Goal: Task Accomplishment & Management: Manage account settings

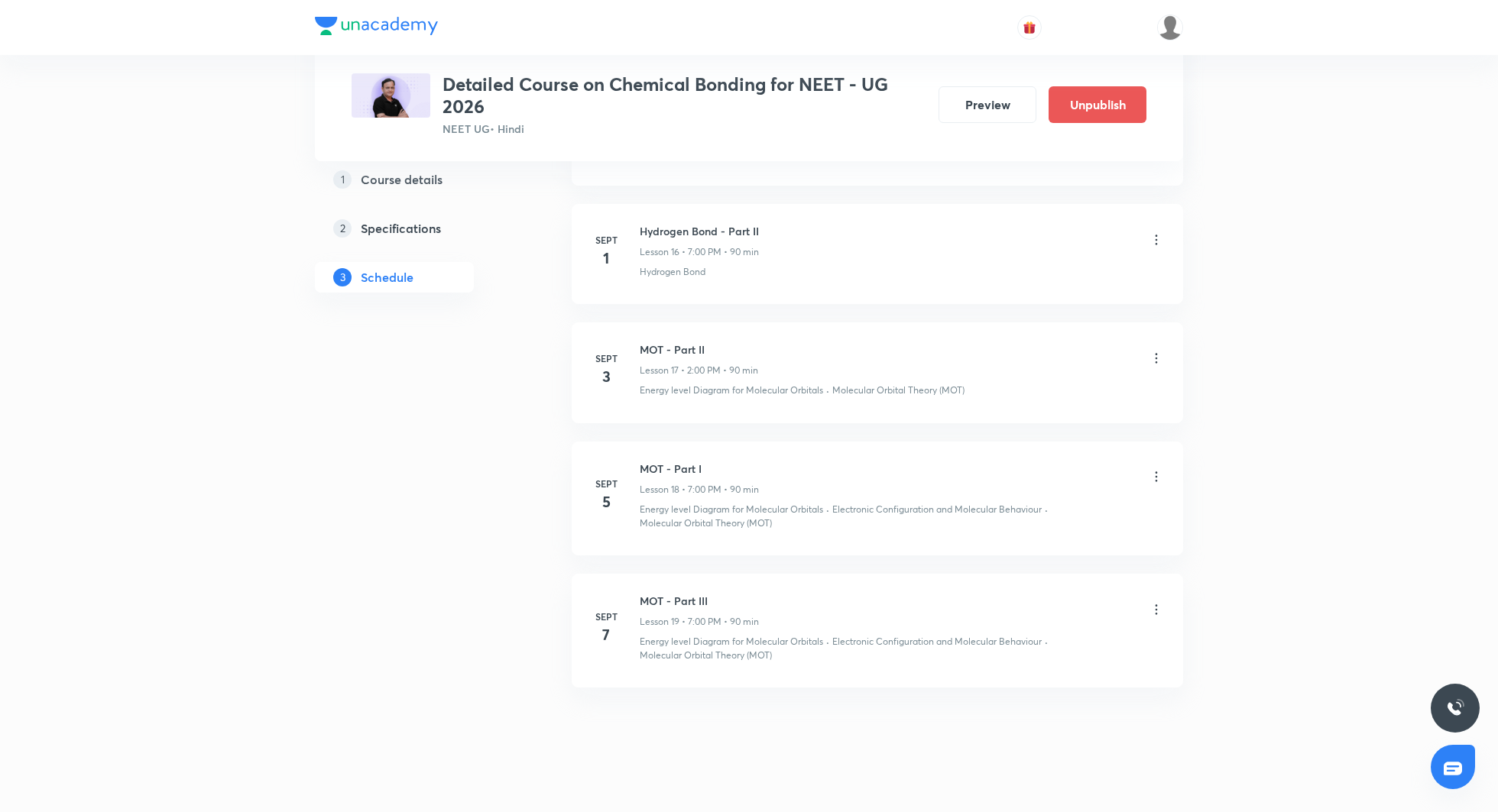
scroll to position [2622, 0]
click at [1159, 346] on icon at bounding box center [1156, 353] width 15 height 15
click at [1020, 375] on p "Edit" at bounding box center [1017, 383] width 19 height 16
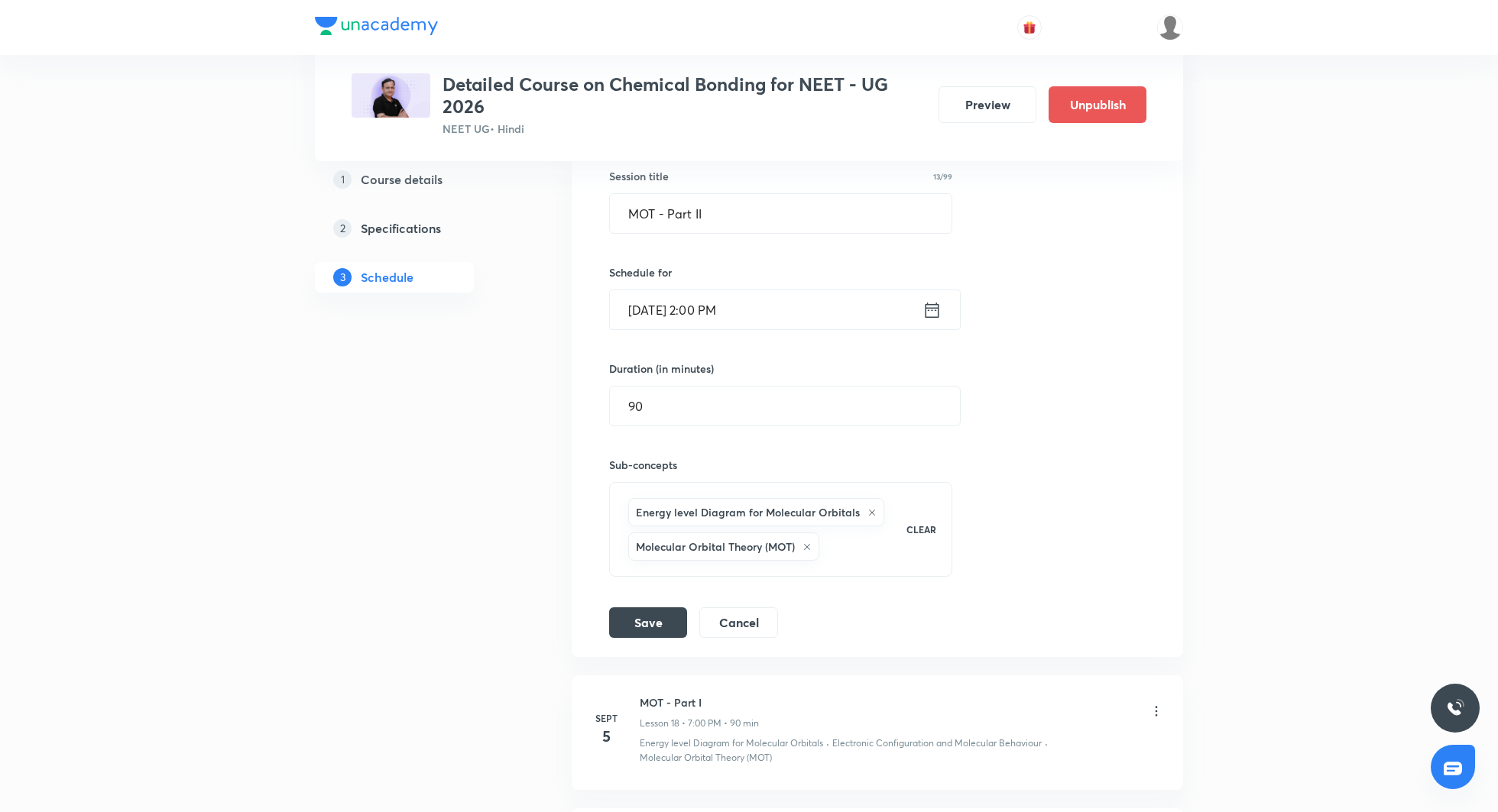
scroll to position [2298, 0]
click at [931, 304] on icon at bounding box center [932, 311] width 13 height 15
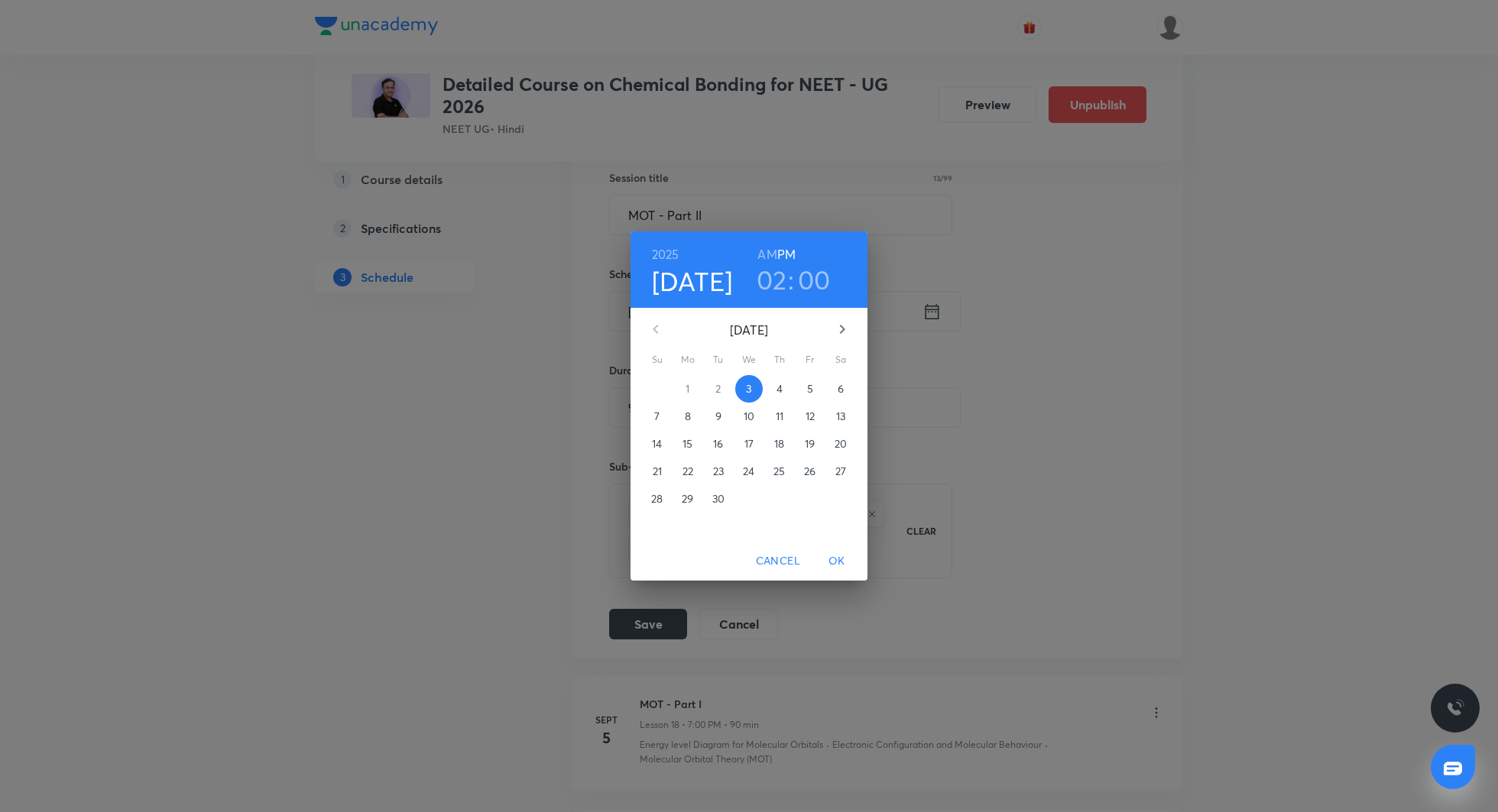
click at [771, 278] on h3 "02" at bounding box center [772, 279] width 31 height 32
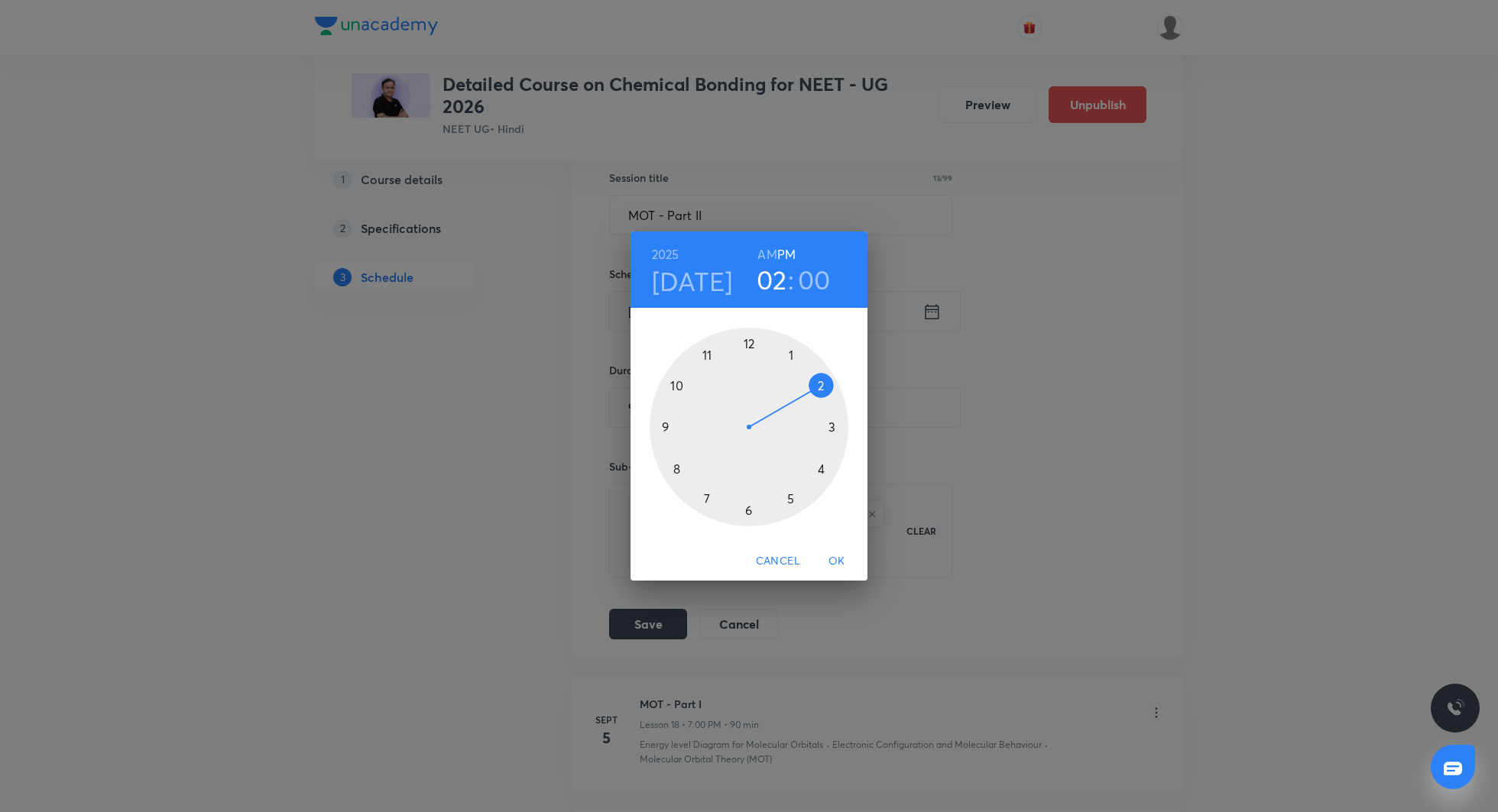
click at [820, 468] on div at bounding box center [749, 427] width 199 height 199
click at [841, 554] on span "OK" at bounding box center [837, 560] width 37 height 19
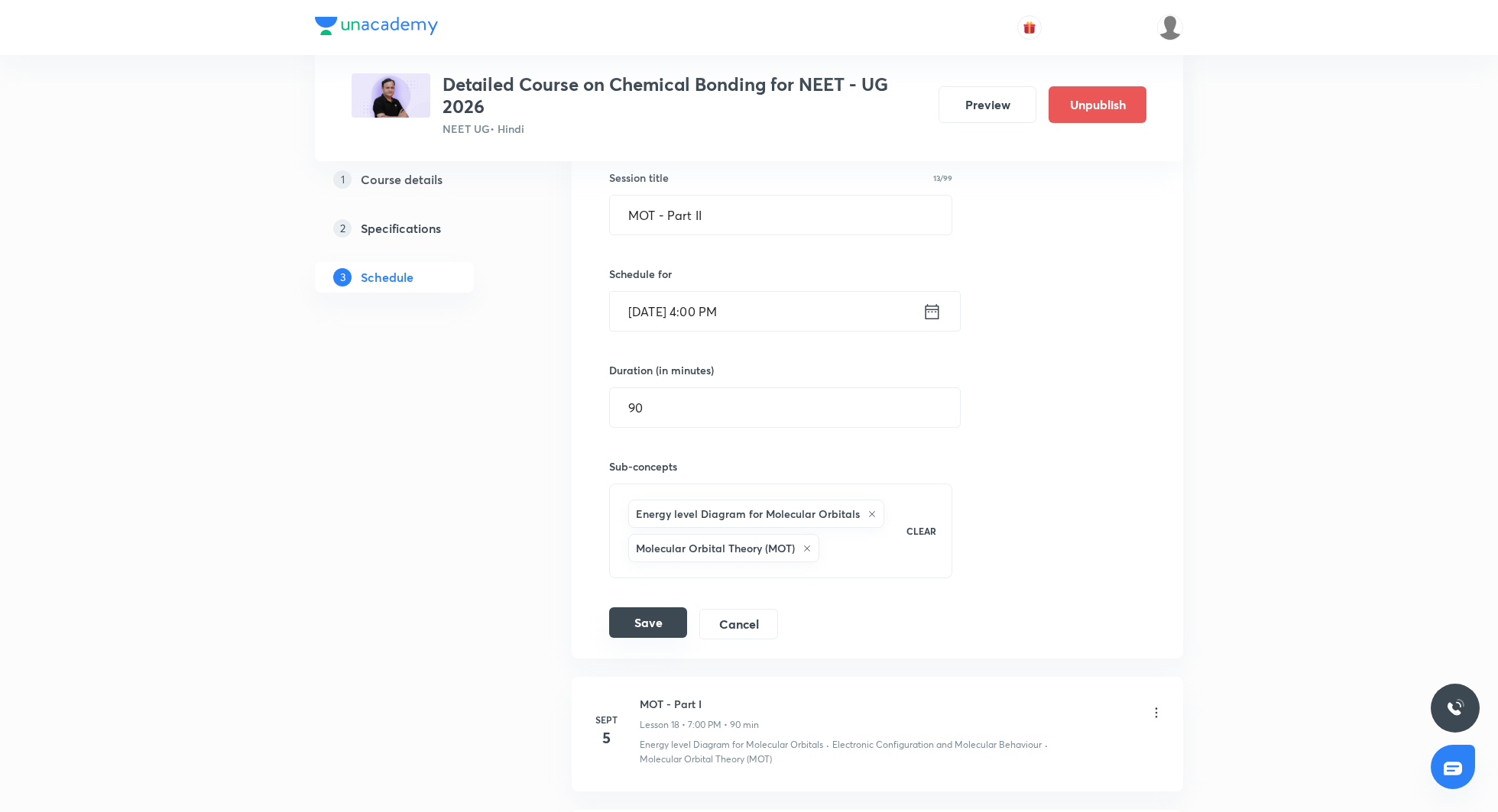
click at [667, 611] on button "Save" at bounding box center [648, 622] width 78 height 31
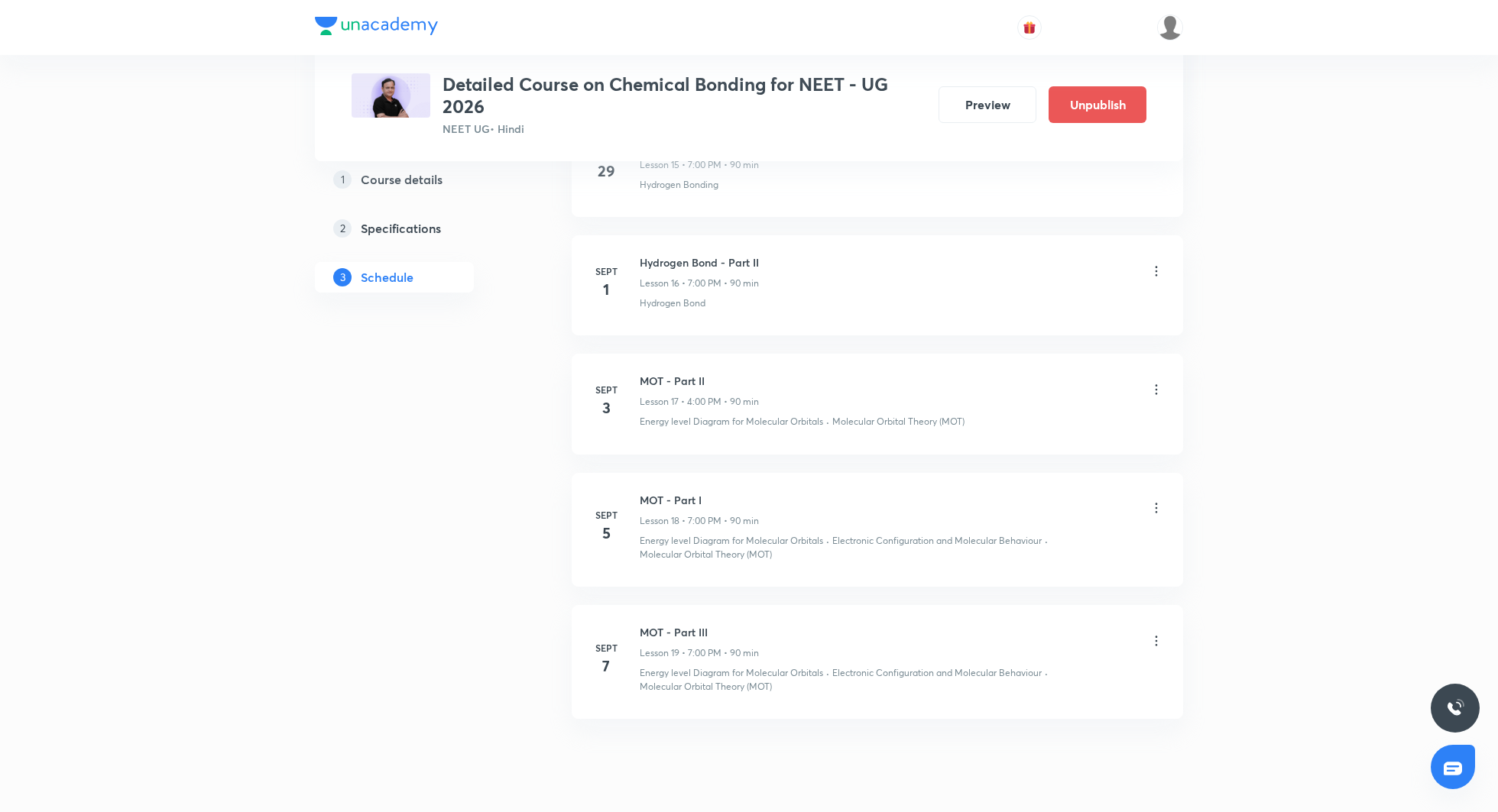
scroll to position [2466, 0]
